Goal: Navigation & Orientation: Go to known website

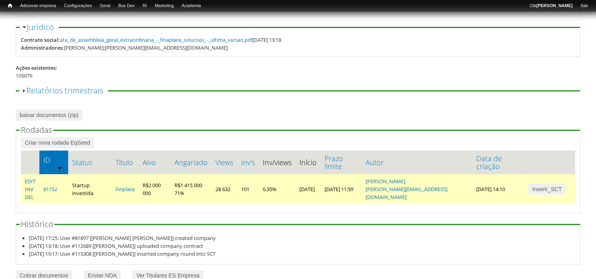
scroll to position [165, 0]
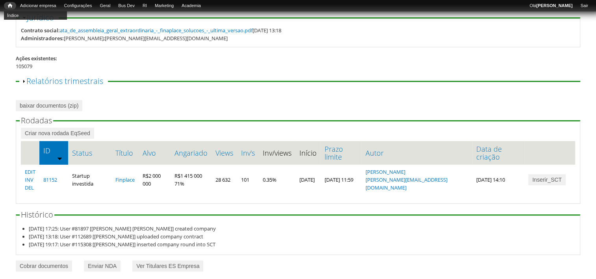
click at [11, 6] on span "Início" at bounding box center [10, 6] width 4 height 6
